Goal: Find specific page/section: Find specific page/section

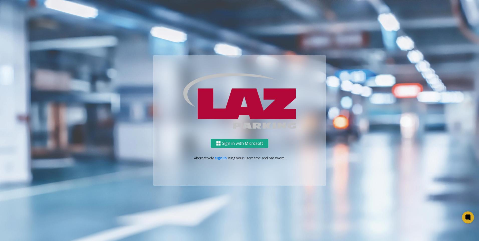
click at [226, 146] on button "Sign in with Microsoft" at bounding box center [240, 143] width 58 height 9
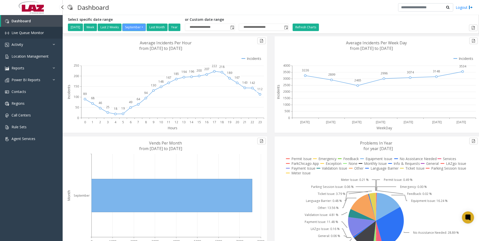
click at [37, 32] on span "Live Queue Monitor" at bounding box center [28, 32] width 32 height 5
